Goal: Transaction & Acquisition: Book appointment/travel/reservation

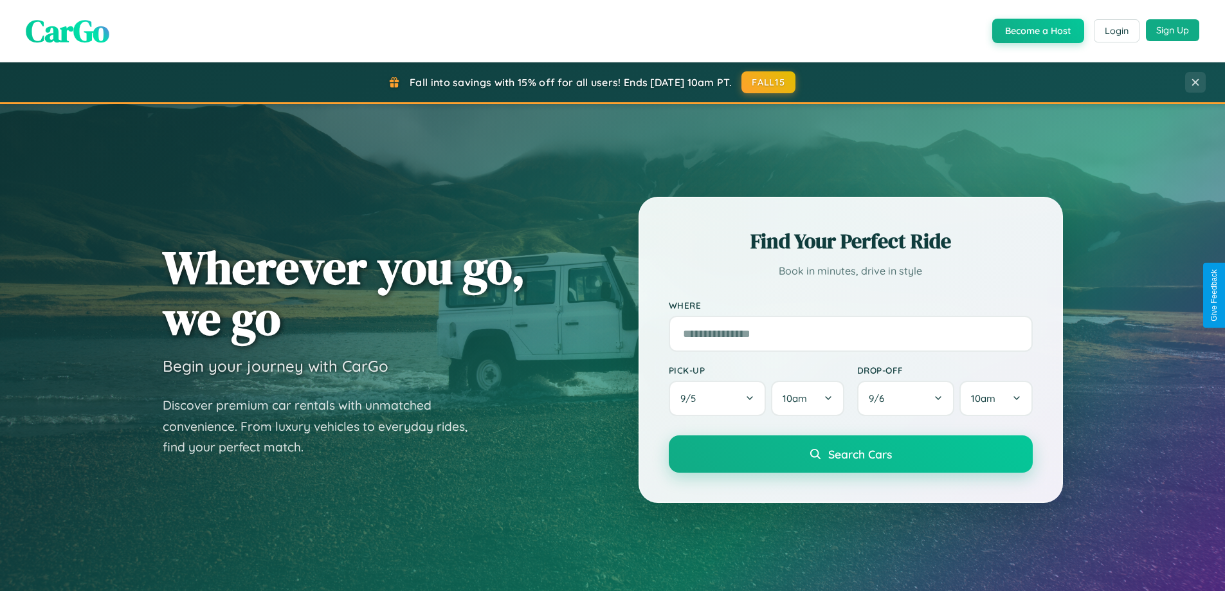
click at [1173, 30] on button "Sign Up" at bounding box center [1172, 30] width 53 height 22
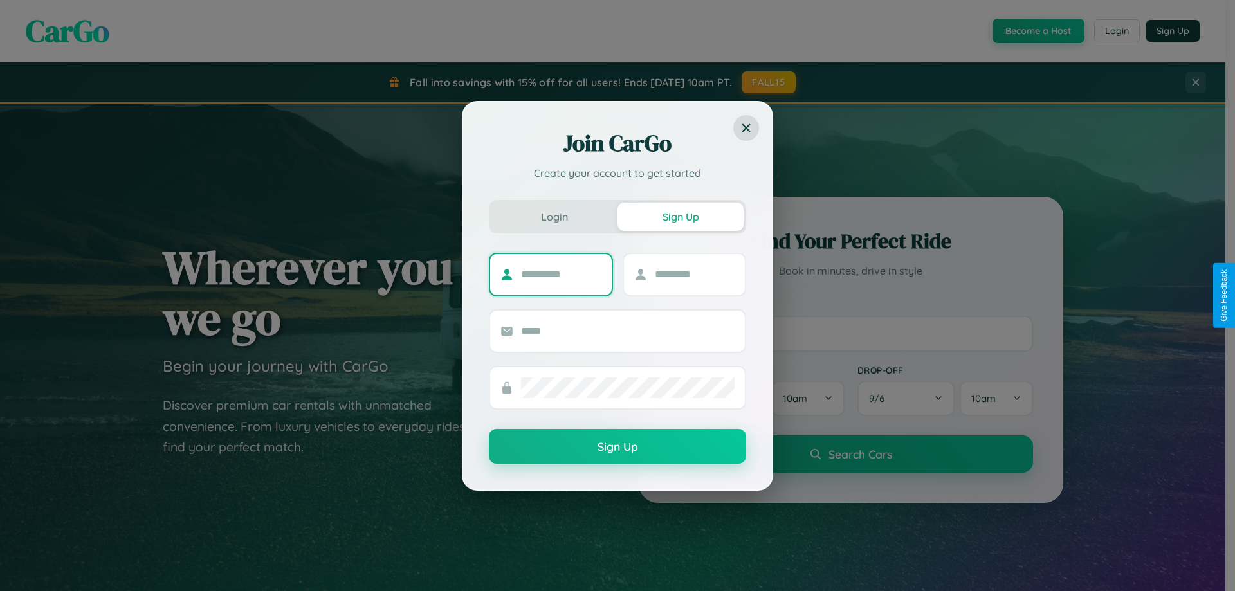
click at [561, 274] on input "text" at bounding box center [561, 274] width 80 height 21
type input "****"
click at [694, 274] on input "text" at bounding box center [695, 274] width 80 height 21
type input "*****"
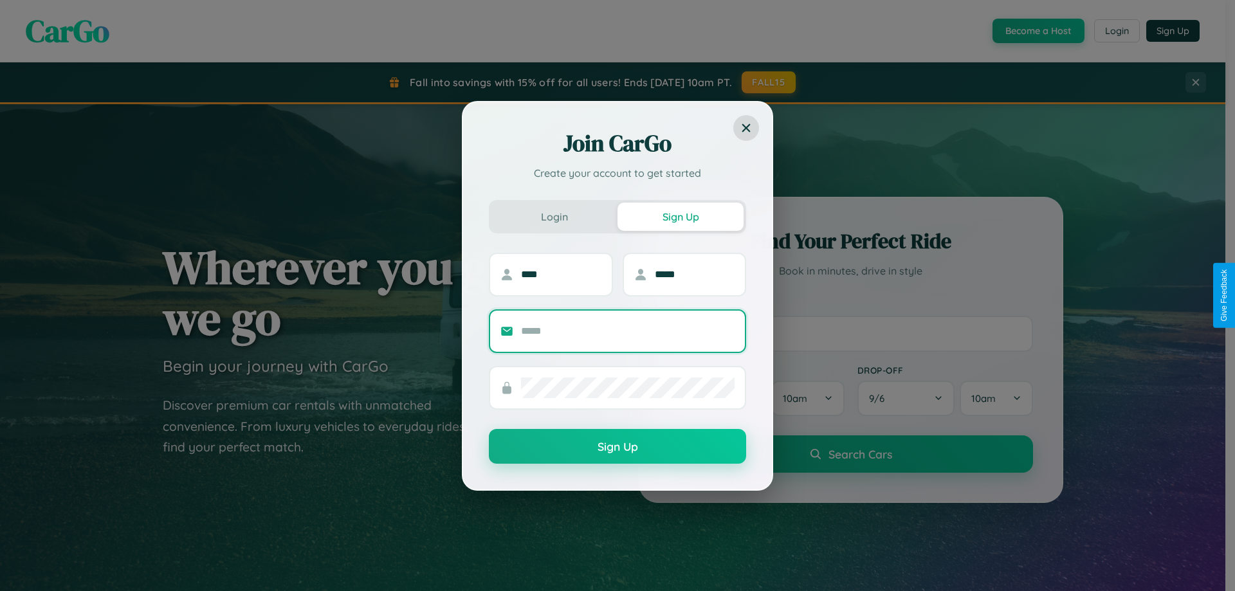
click at [628, 331] on input "text" at bounding box center [628, 331] width 214 height 21
type input "**********"
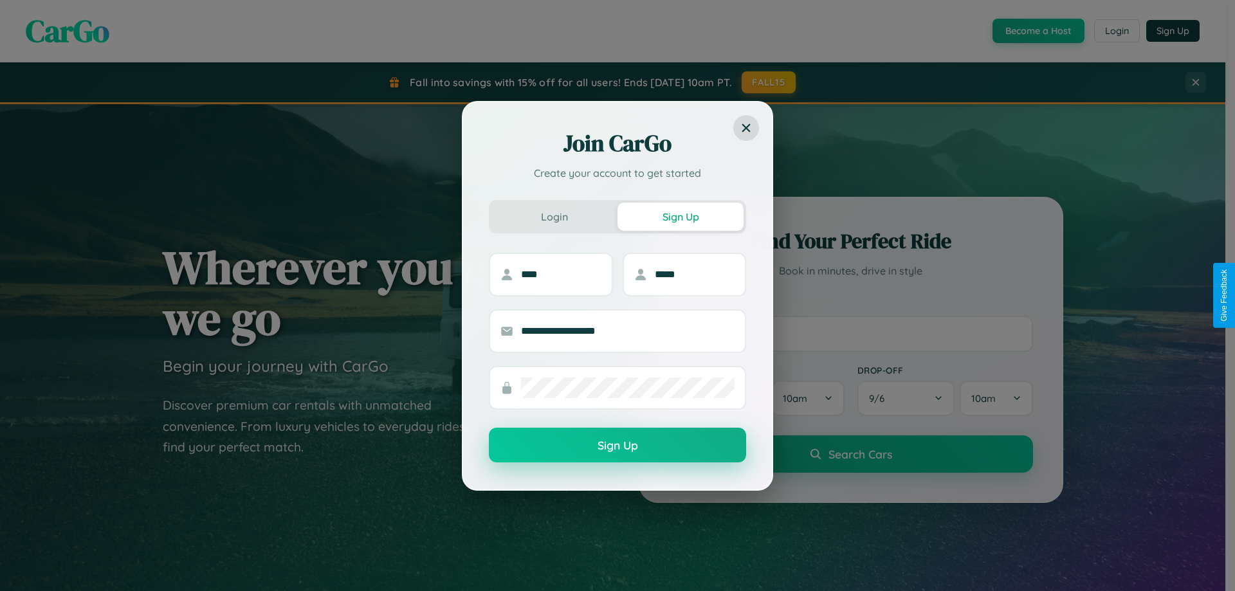
click at [618, 445] on button "Sign Up" at bounding box center [617, 445] width 257 height 35
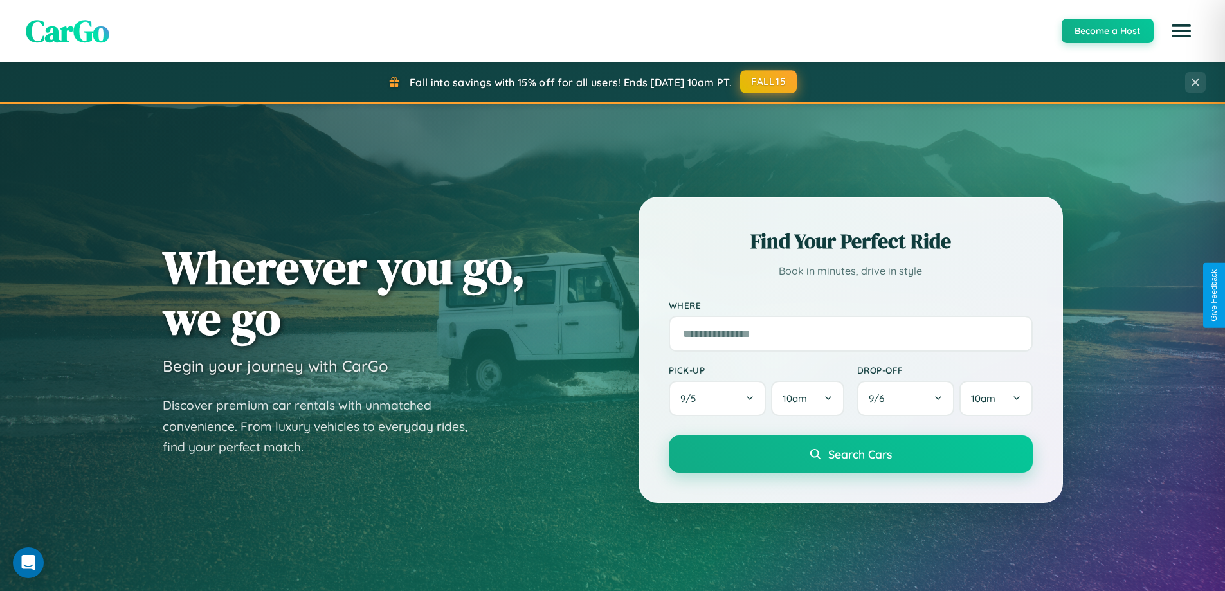
click at [769, 82] on button "FALL15" at bounding box center [768, 81] width 57 height 23
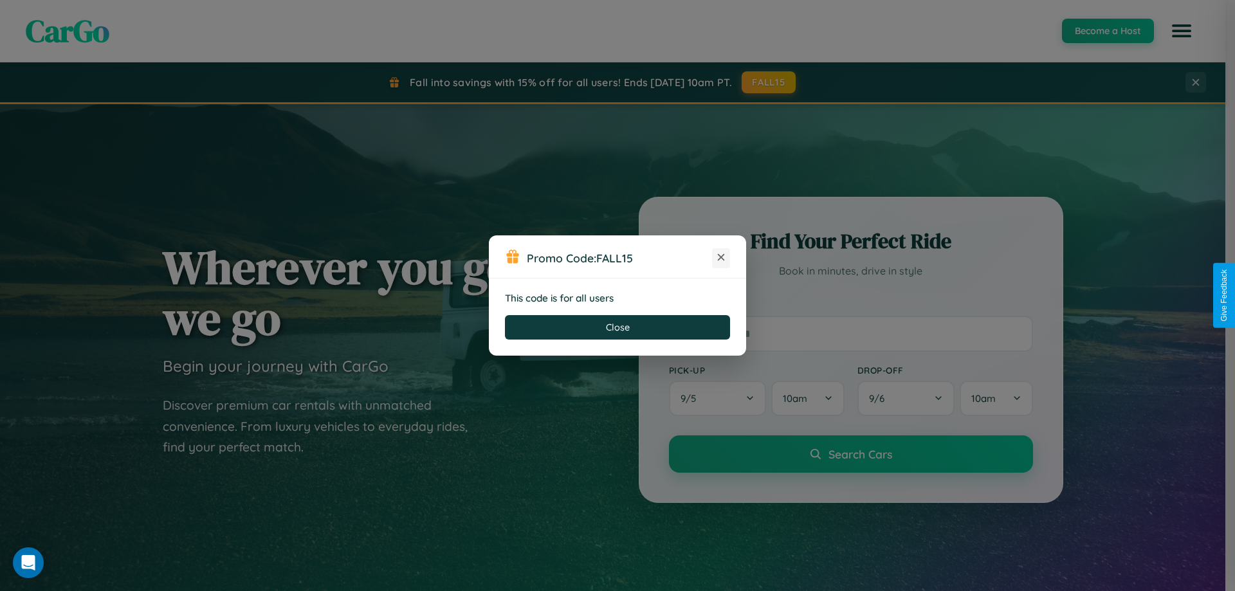
click at [721, 258] on icon at bounding box center [721, 257] width 13 height 13
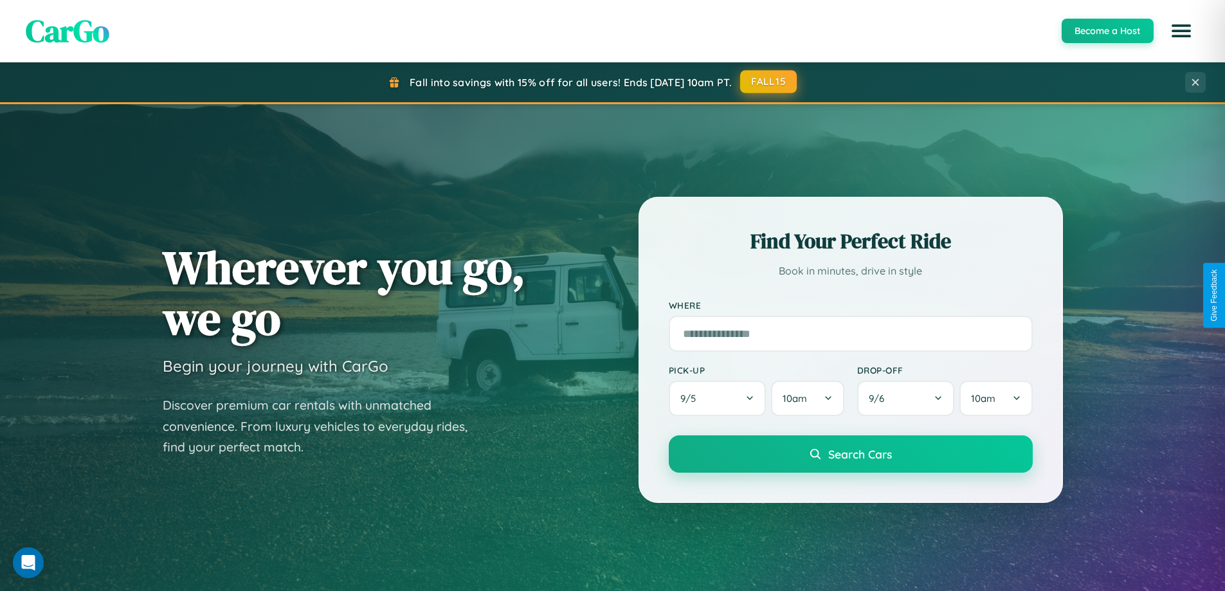
click at [769, 82] on button "FALL15" at bounding box center [768, 81] width 57 height 23
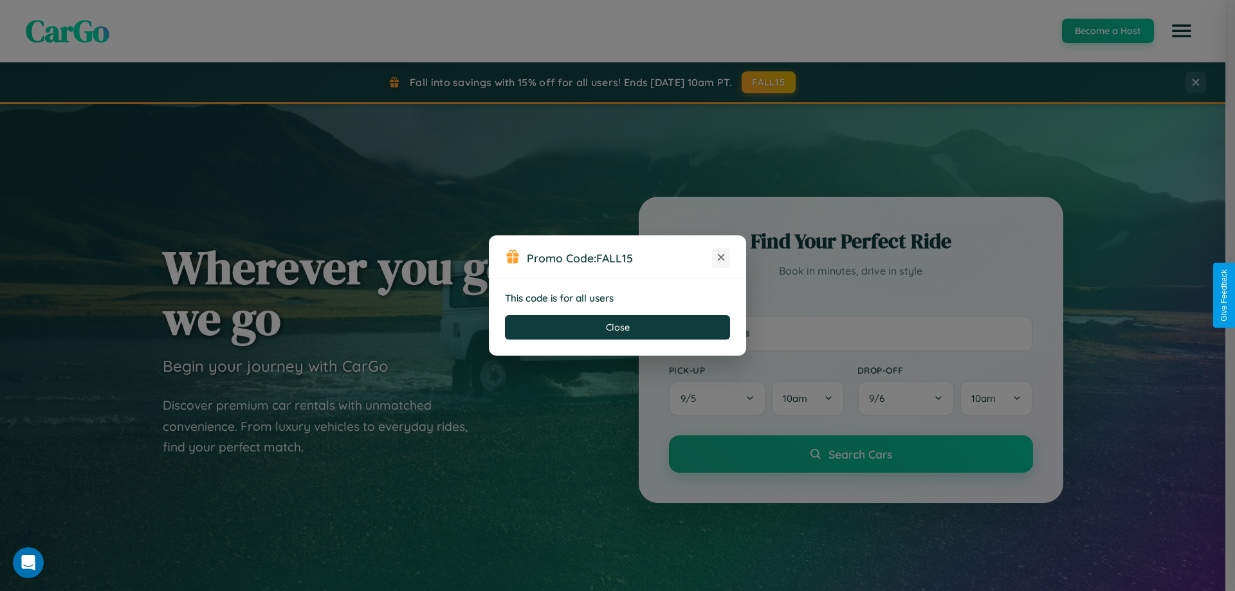
click at [721, 258] on icon at bounding box center [721, 257] width 13 height 13
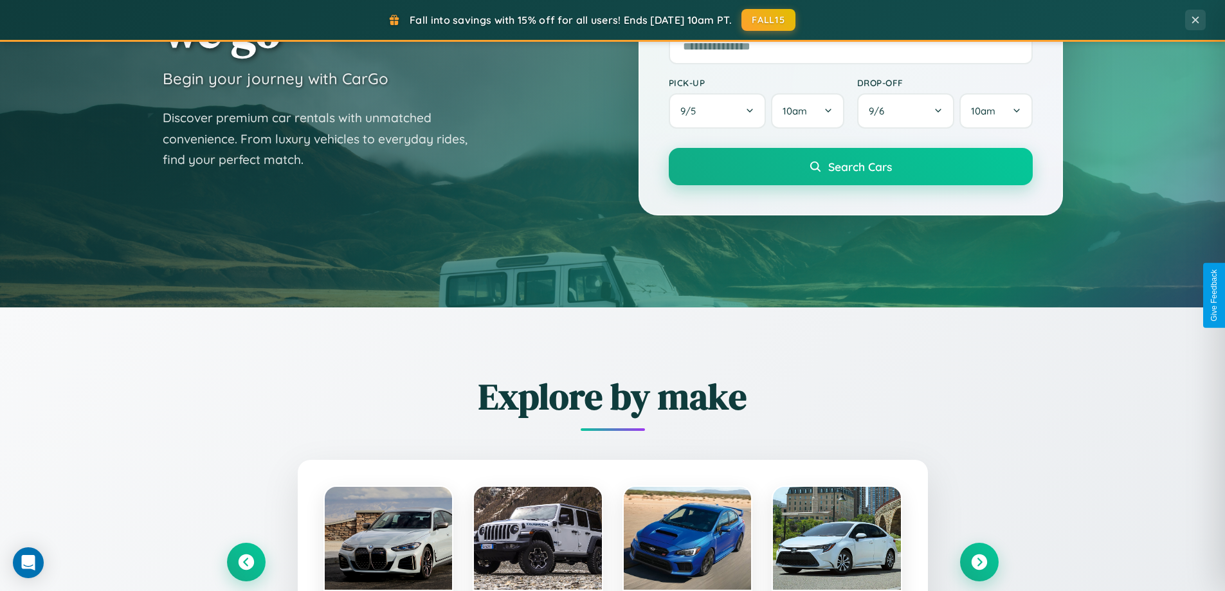
scroll to position [555, 0]
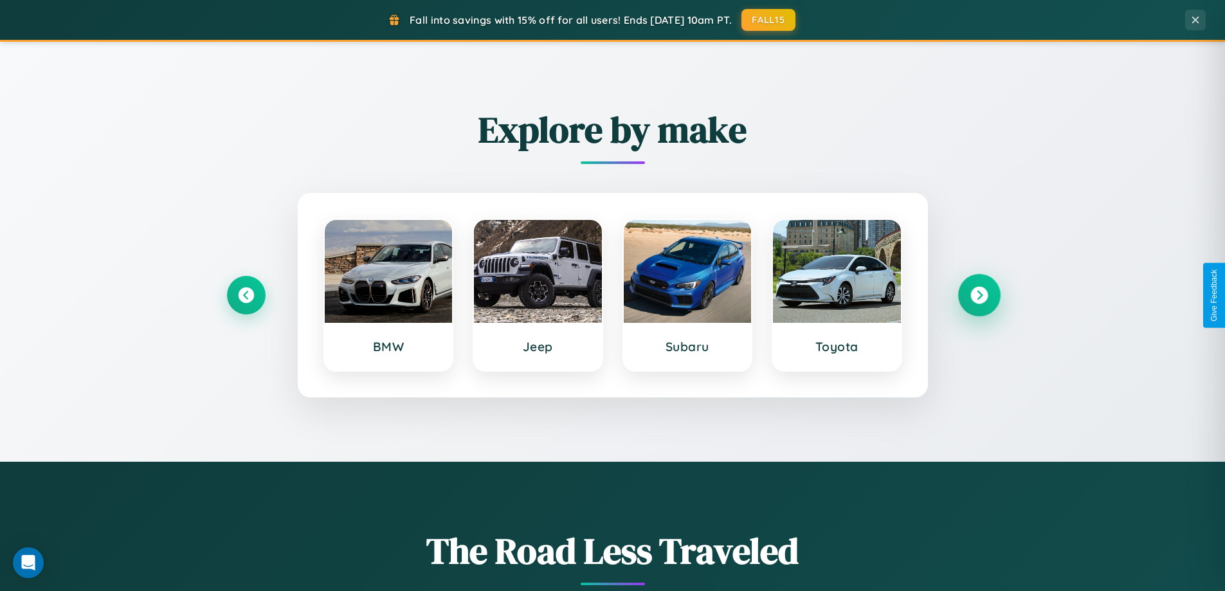
click at [979, 295] on icon at bounding box center [979, 295] width 17 height 17
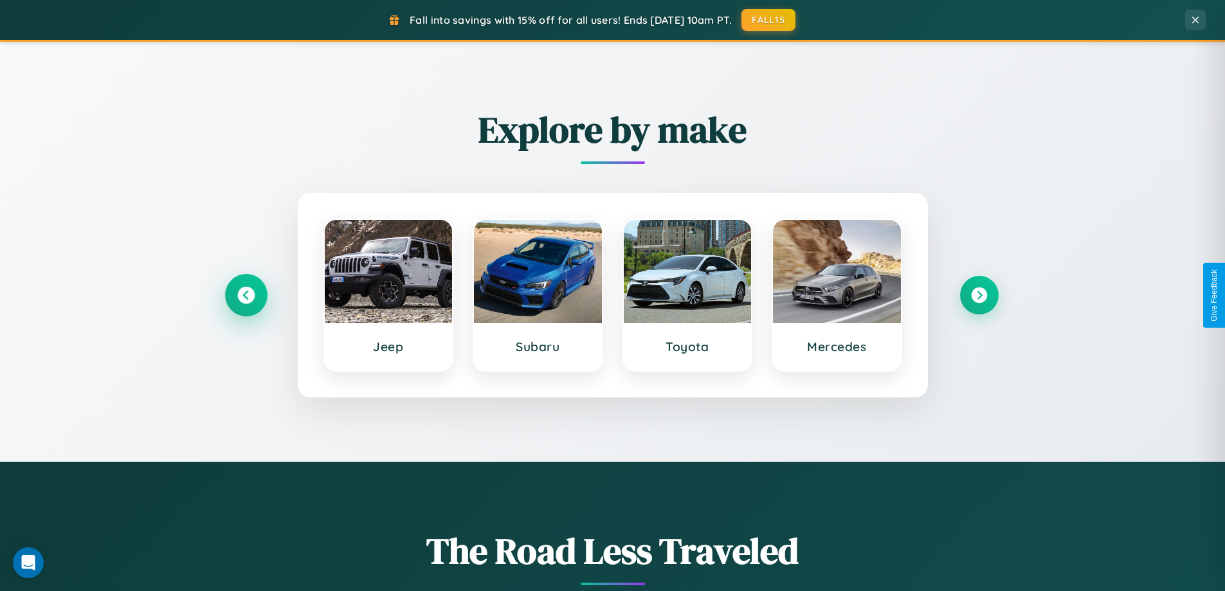
click at [246, 295] on icon at bounding box center [245, 295] width 17 height 17
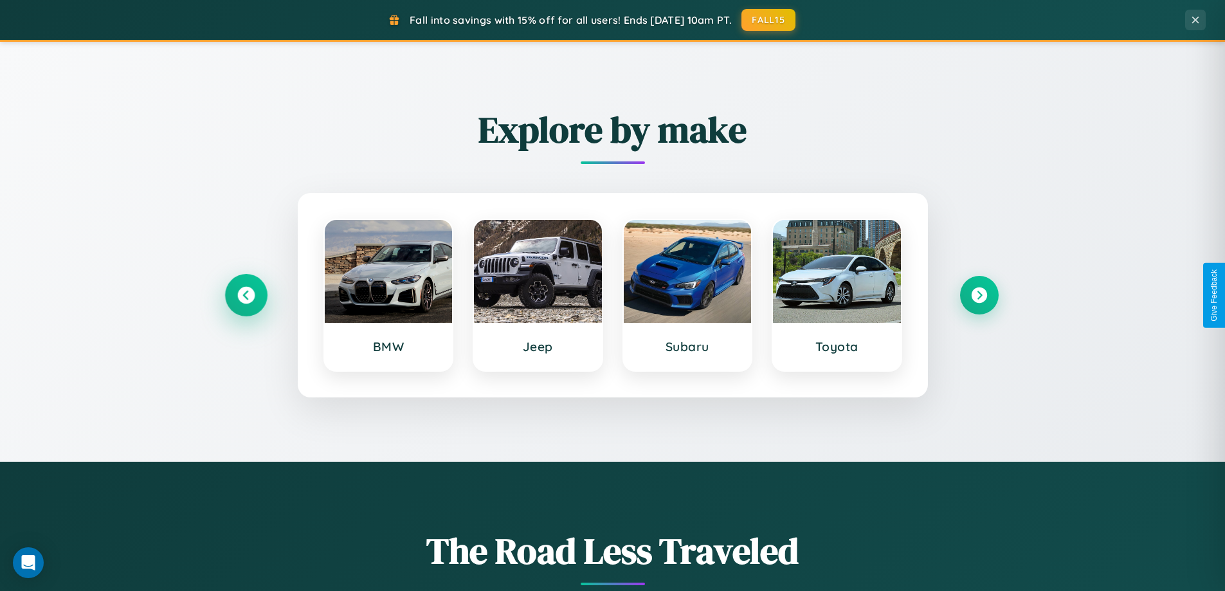
click at [246, 295] on icon at bounding box center [245, 295] width 17 height 17
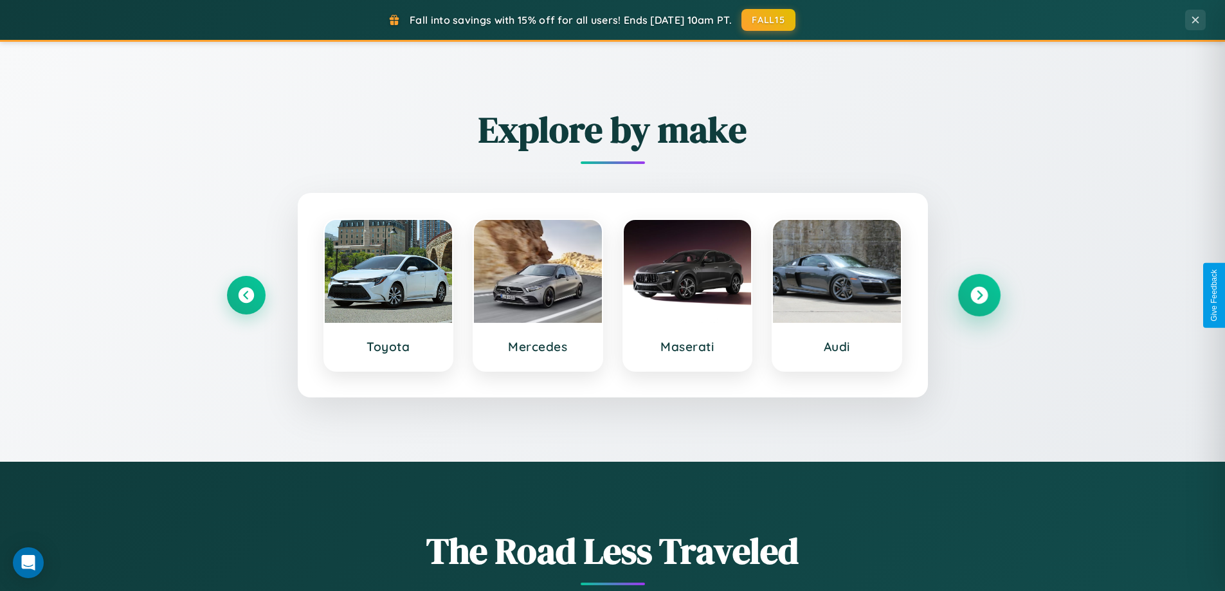
click at [979, 295] on icon at bounding box center [979, 295] width 17 height 17
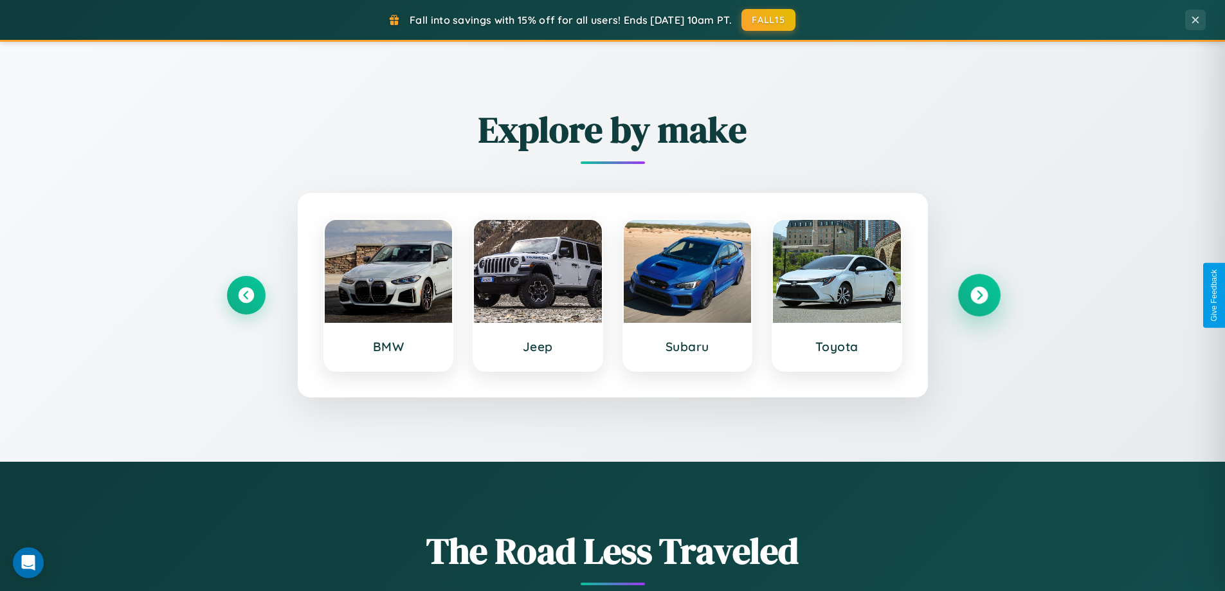
click at [979, 295] on icon at bounding box center [979, 295] width 17 height 17
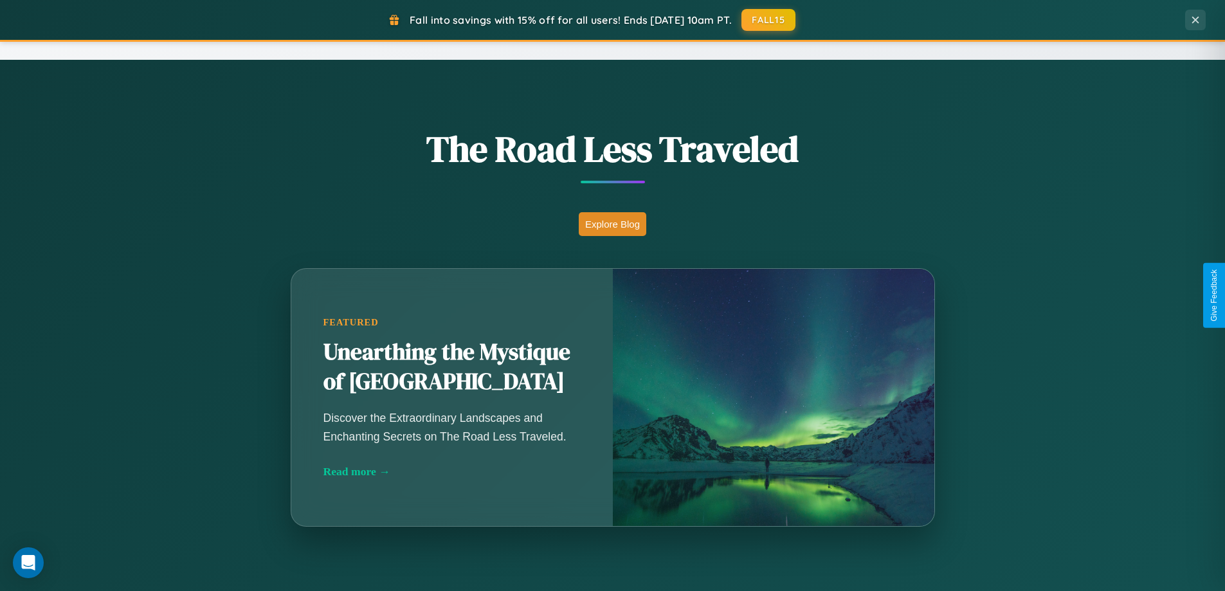
scroll to position [2067, 0]
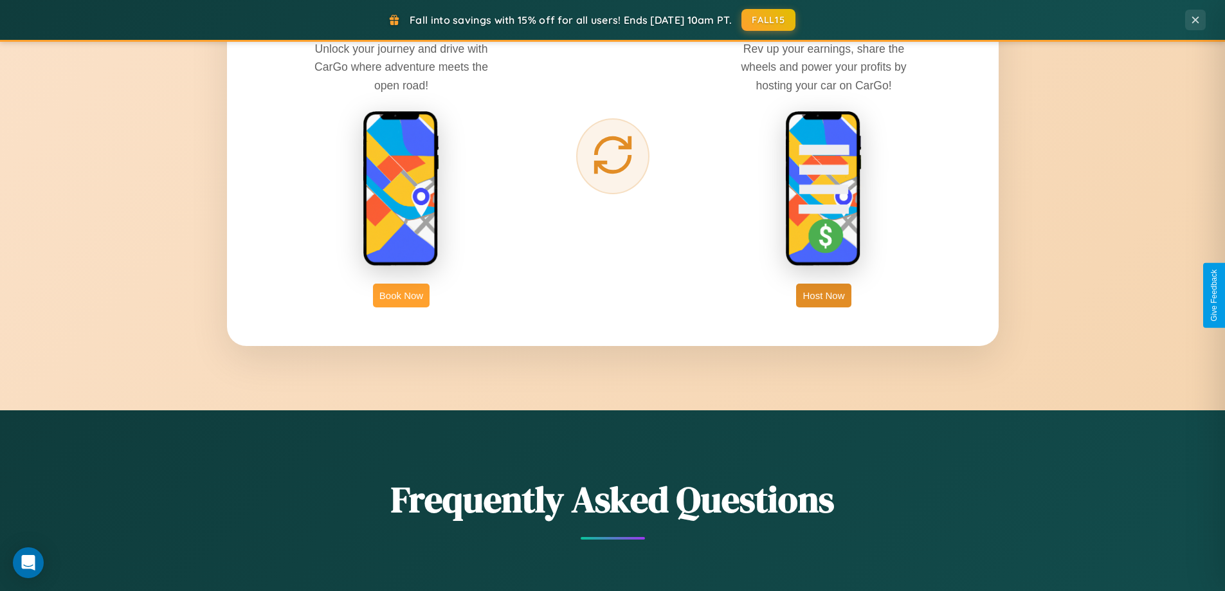
click at [401, 295] on button "Book Now" at bounding box center [401, 296] width 57 height 24
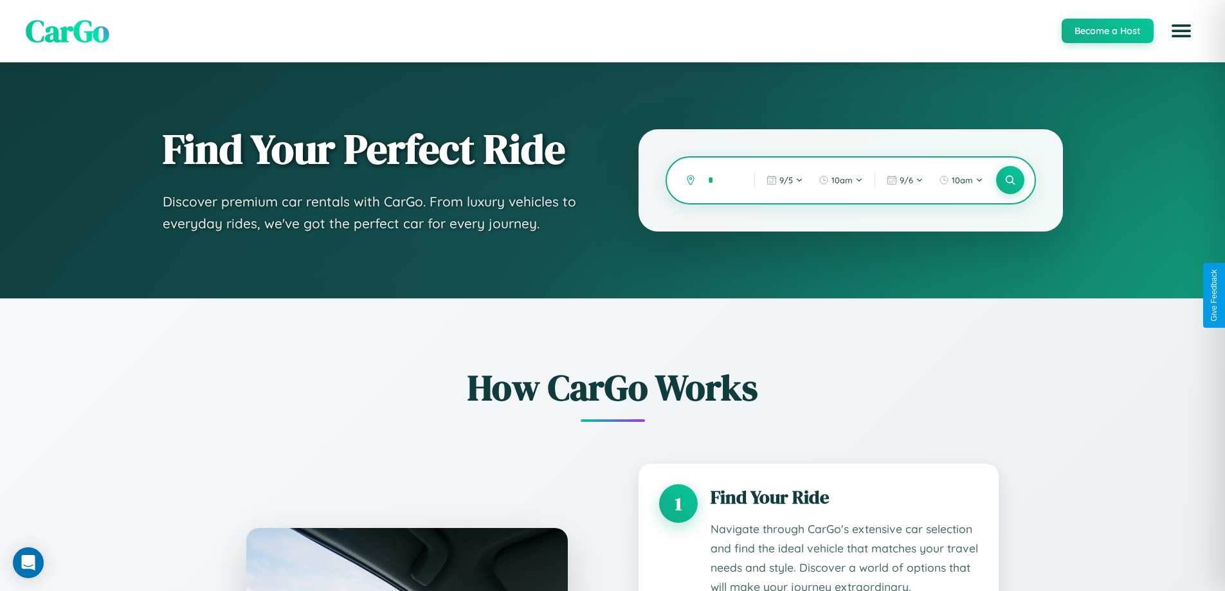
type input "**"
